Goal: Entertainment & Leisure: Consume media (video, audio)

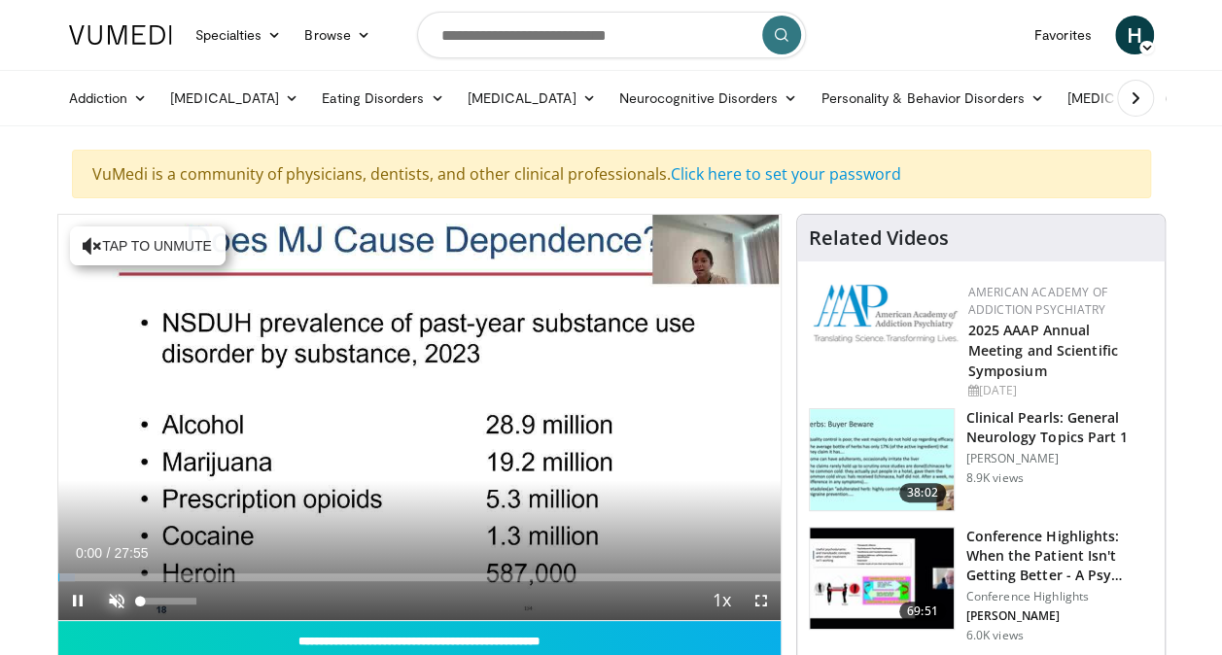
click at [113, 599] on span "Video Player" at bounding box center [116, 600] width 39 height 39
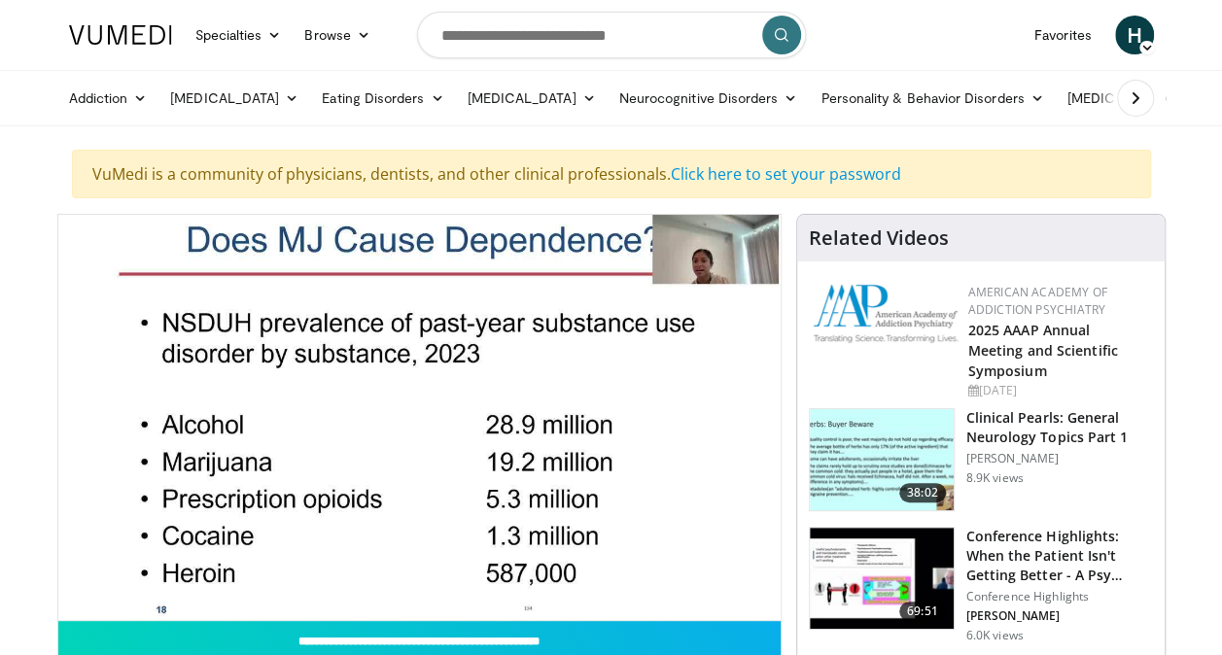
scroll to position [97, 0]
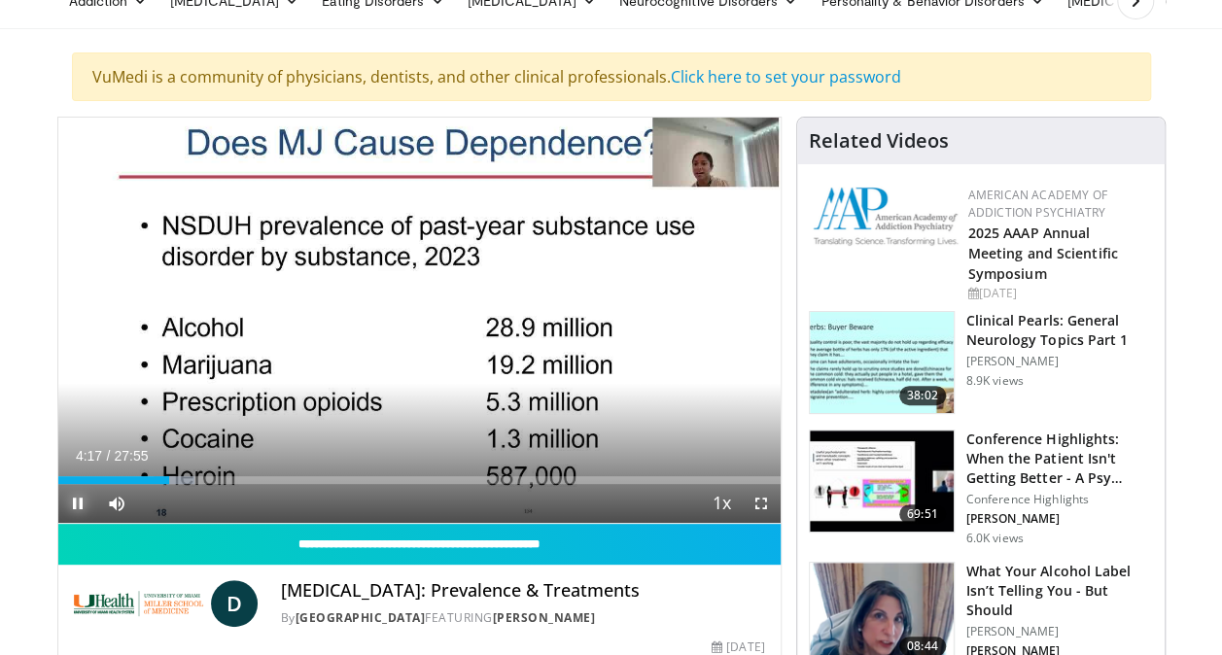
click at [76, 502] on span "Video Player" at bounding box center [77, 503] width 39 height 39
click at [78, 502] on span "Video Player" at bounding box center [77, 503] width 39 height 39
click at [75, 504] on span "Video Player" at bounding box center [77, 503] width 39 height 39
click at [74, 502] on span "Video Player" at bounding box center [77, 503] width 39 height 39
click at [78, 502] on span "Video Player" at bounding box center [77, 503] width 39 height 39
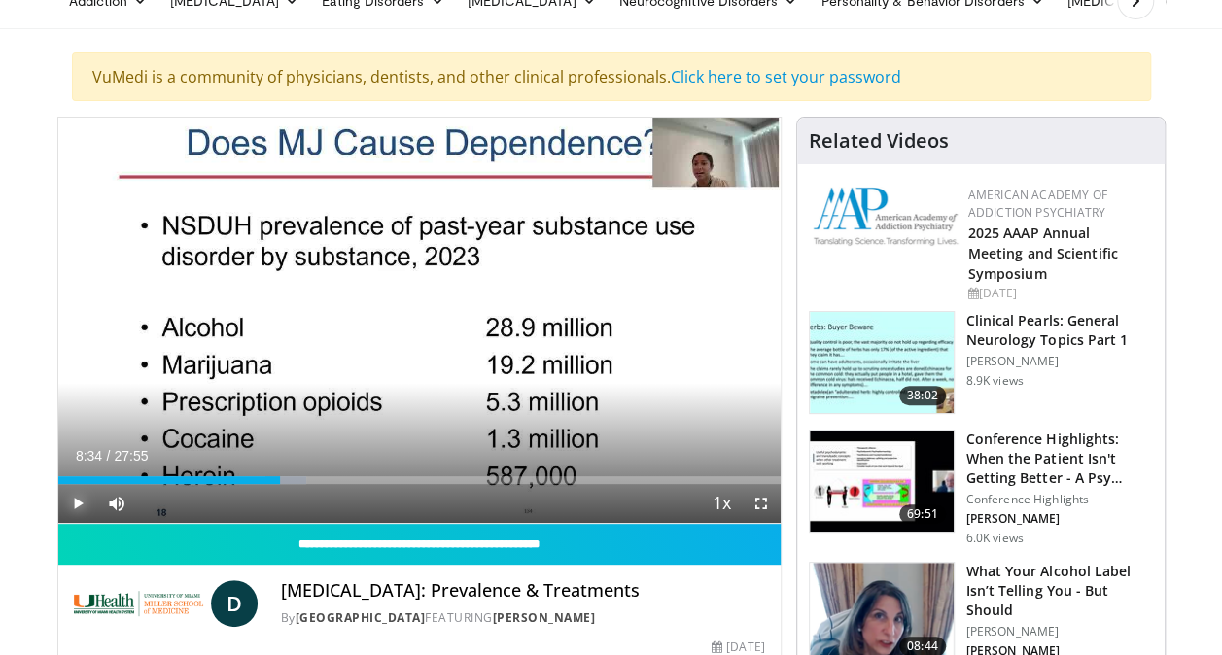
click at [77, 500] on span "Video Player" at bounding box center [77, 503] width 39 height 39
click at [73, 505] on span "Video Player" at bounding box center [77, 503] width 39 height 39
click at [77, 502] on span "Video Player" at bounding box center [77, 503] width 39 height 39
click at [74, 502] on span "Video Player" at bounding box center [77, 503] width 39 height 39
click at [76, 502] on span "Video Player" at bounding box center [77, 503] width 39 height 39
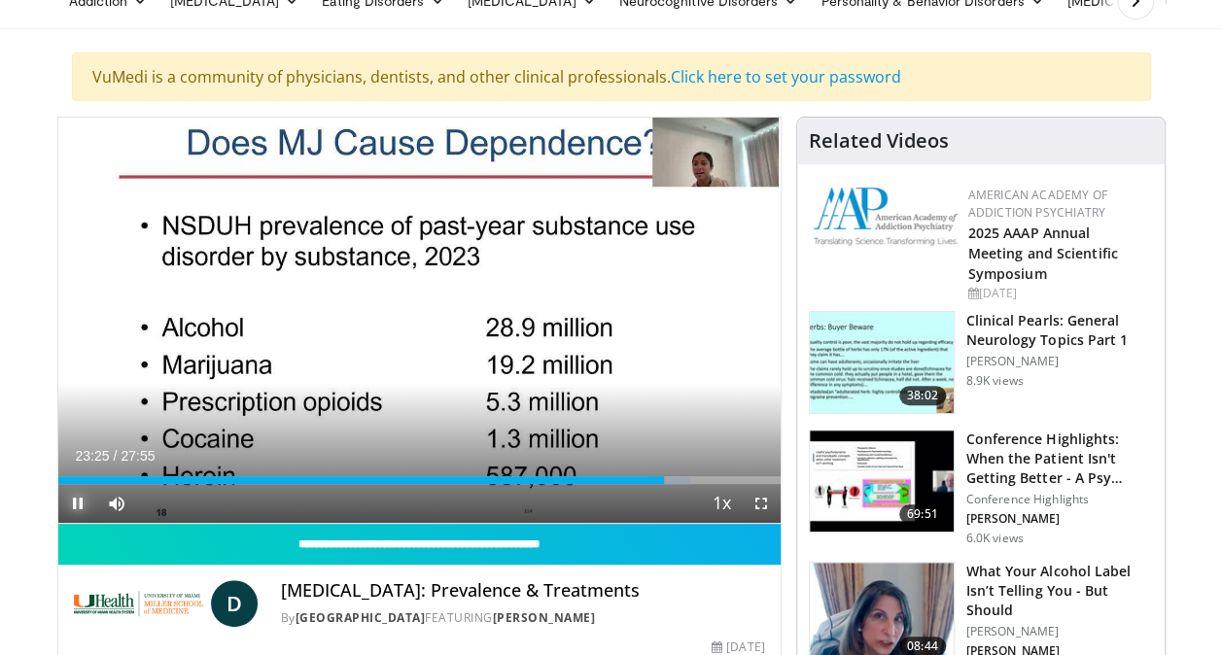
click at [74, 500] on span "Video Player" at bounding box center [77, 503] width 39 height 39
click at [80, 502] on span "Video Player" at bounding box center [77, 503] width 39 height 39
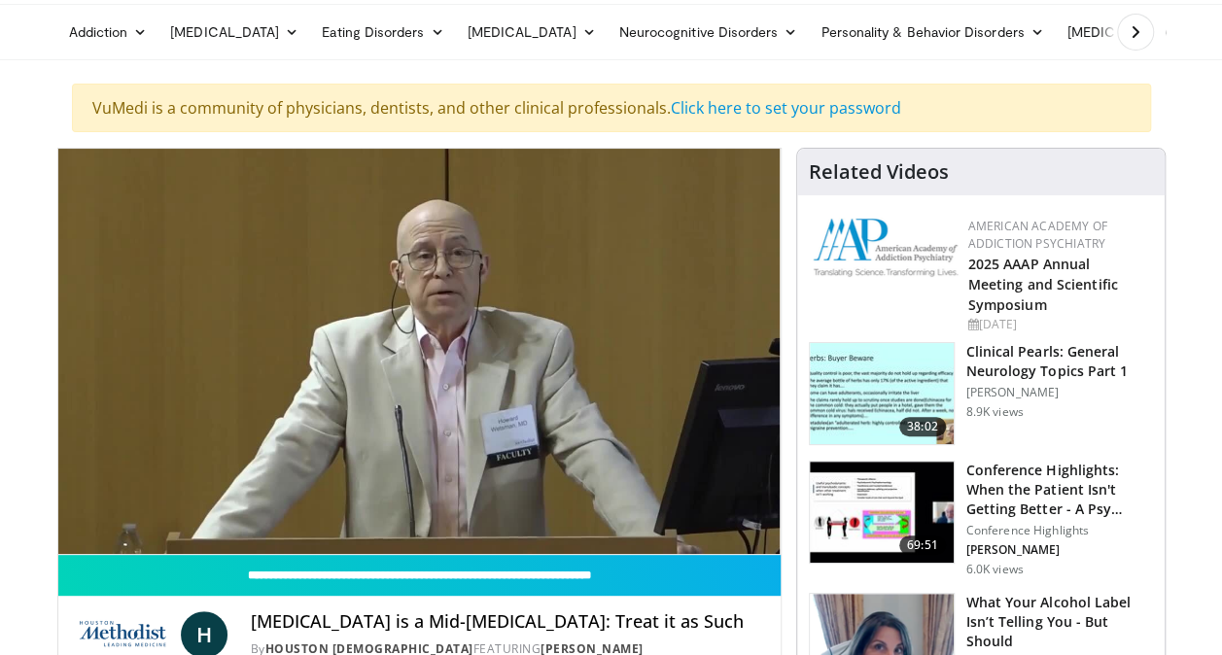
scroll to position [97, 0]
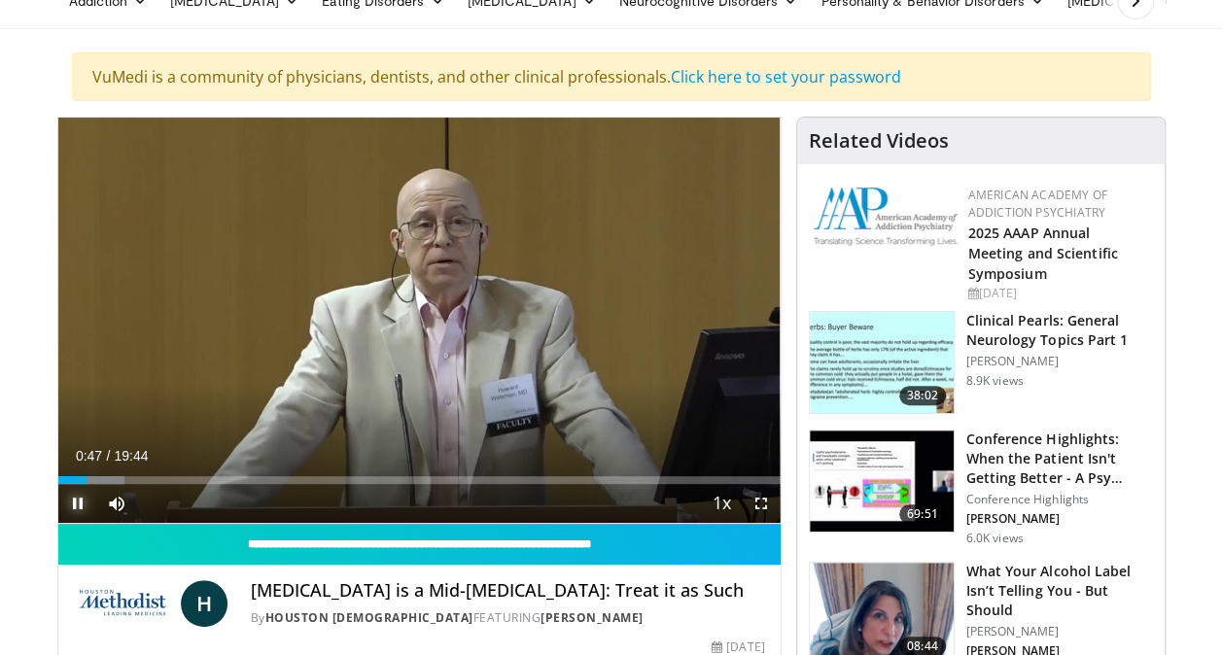
click at [76, 502] on span "Video Player" at bounding box center [77, 503] width 39 height 39
click at [77, 501] on span "Video Player" at bounding box center [77, 503] width 39 height 39
